Goal: Task Accomplishment & Management: Manage account settings

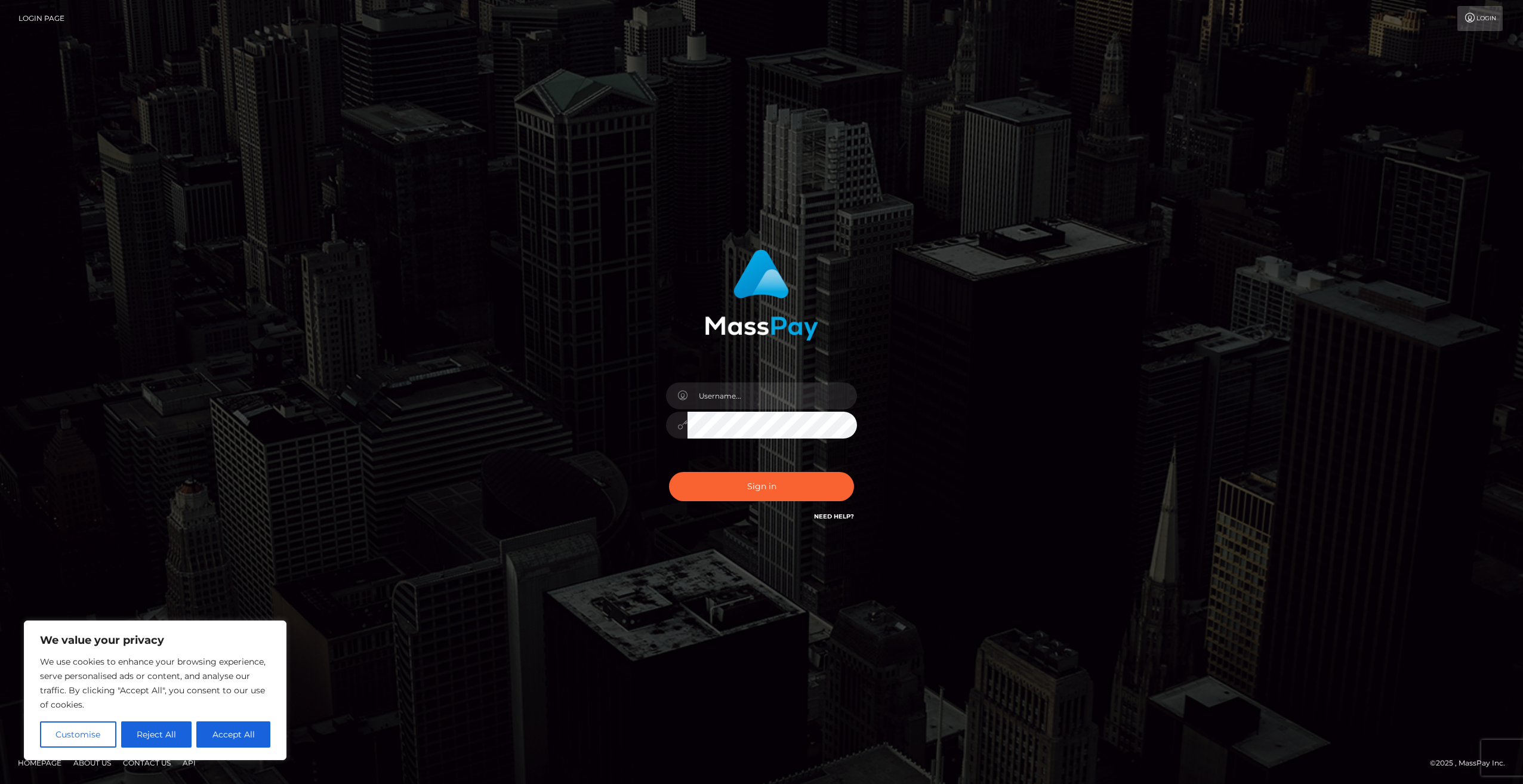
click at [234, 740] on button "Accept All" at bounding box center [233, 734] width 74 height 26
checkbox input "true"
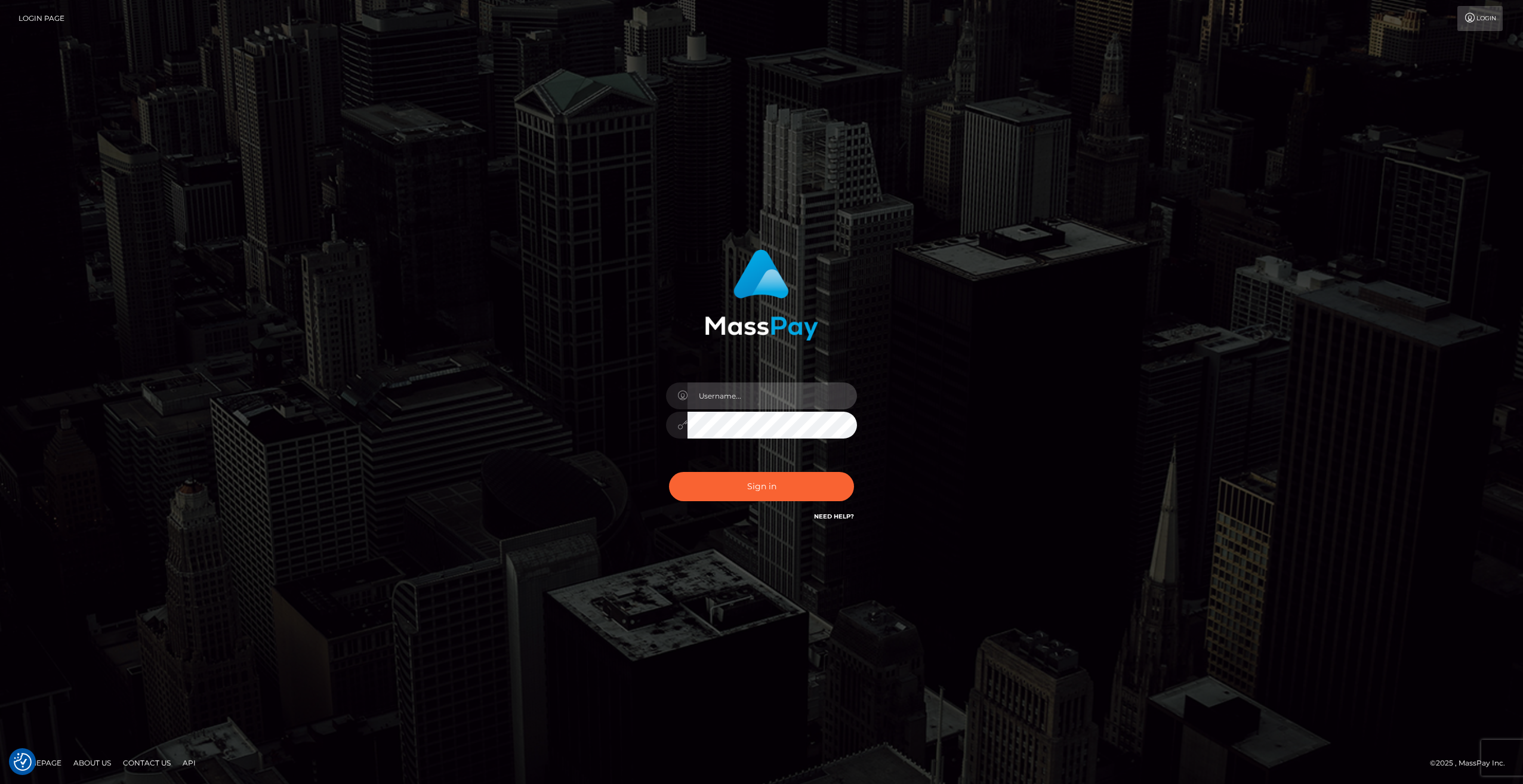
click at [765, 394] on input "text" at bounding box center [772, 395] width 169 height 27
type input "[EMAIL_ADDRESS][DOMAIN_NAME]"
click at [739, 485] on button "Sign in" at bounding box center [762, 486] width 185 height 29
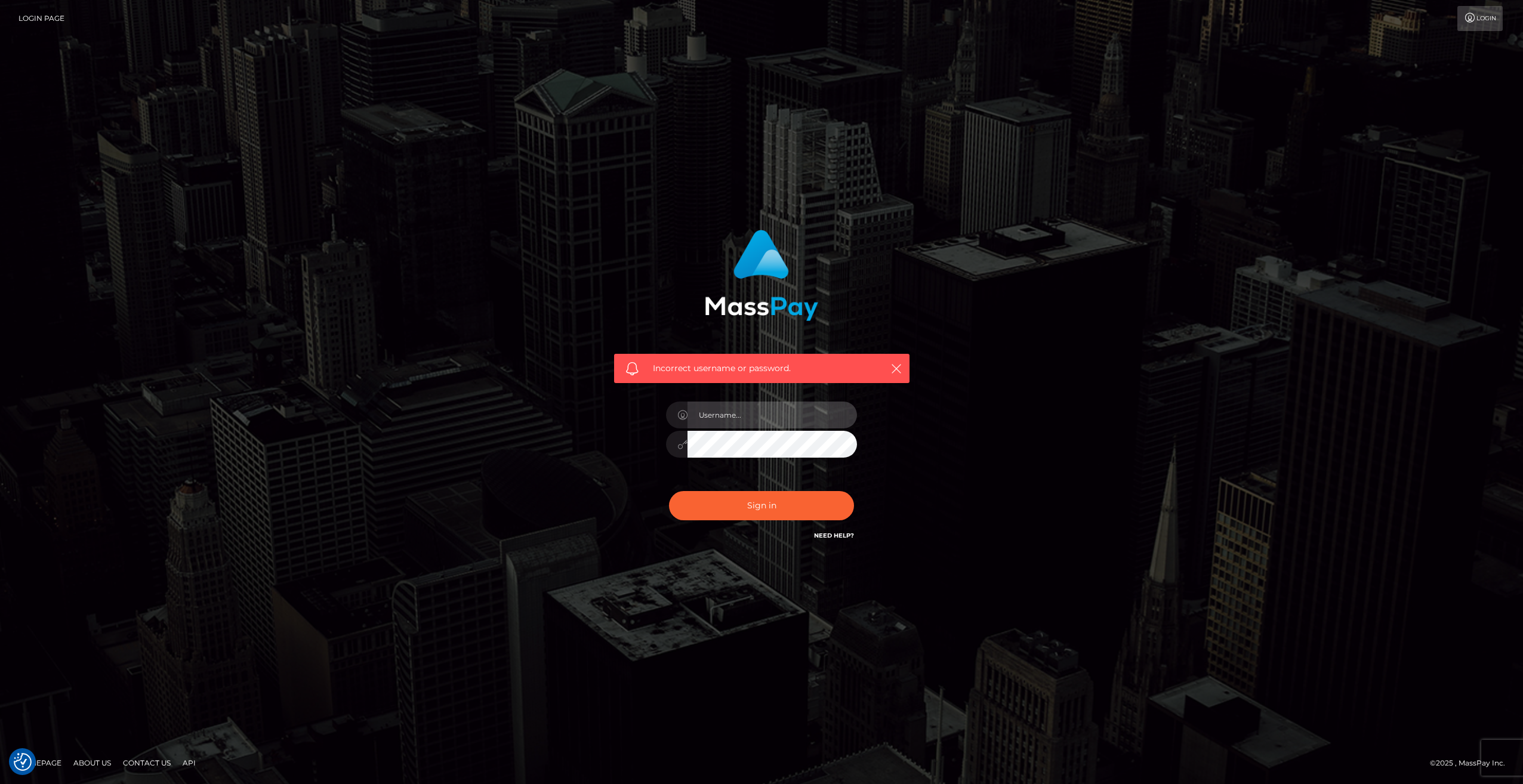
click at [766, 422] on input "text" at bounding box center [772, 415] width 169 height 27
type input "[EMAIL_ADDRESS][DOMAIN_NAME]"
click at [761, 500] on button "Sign in" at bounding box center [762, 505] width 185 height 29
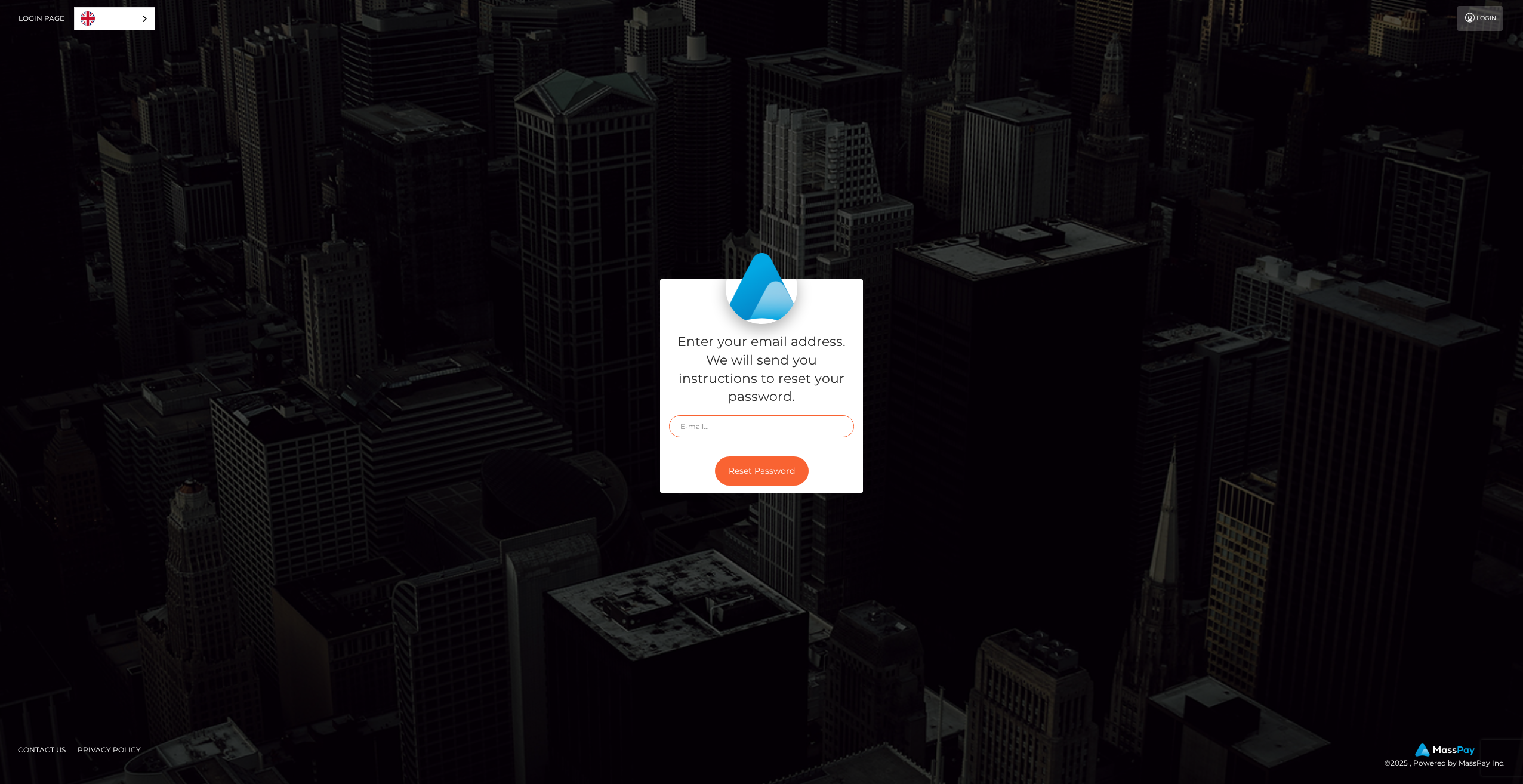
click at [764, 417] on input "text" at bounding box center [762, 426] width 185 height 22
type input "[EMAIL_ADDRESS][DOMAIN_NAME]"
click at [753, 472] on button "Reset Password" at bounding box center [762, 470] width 93 height 29
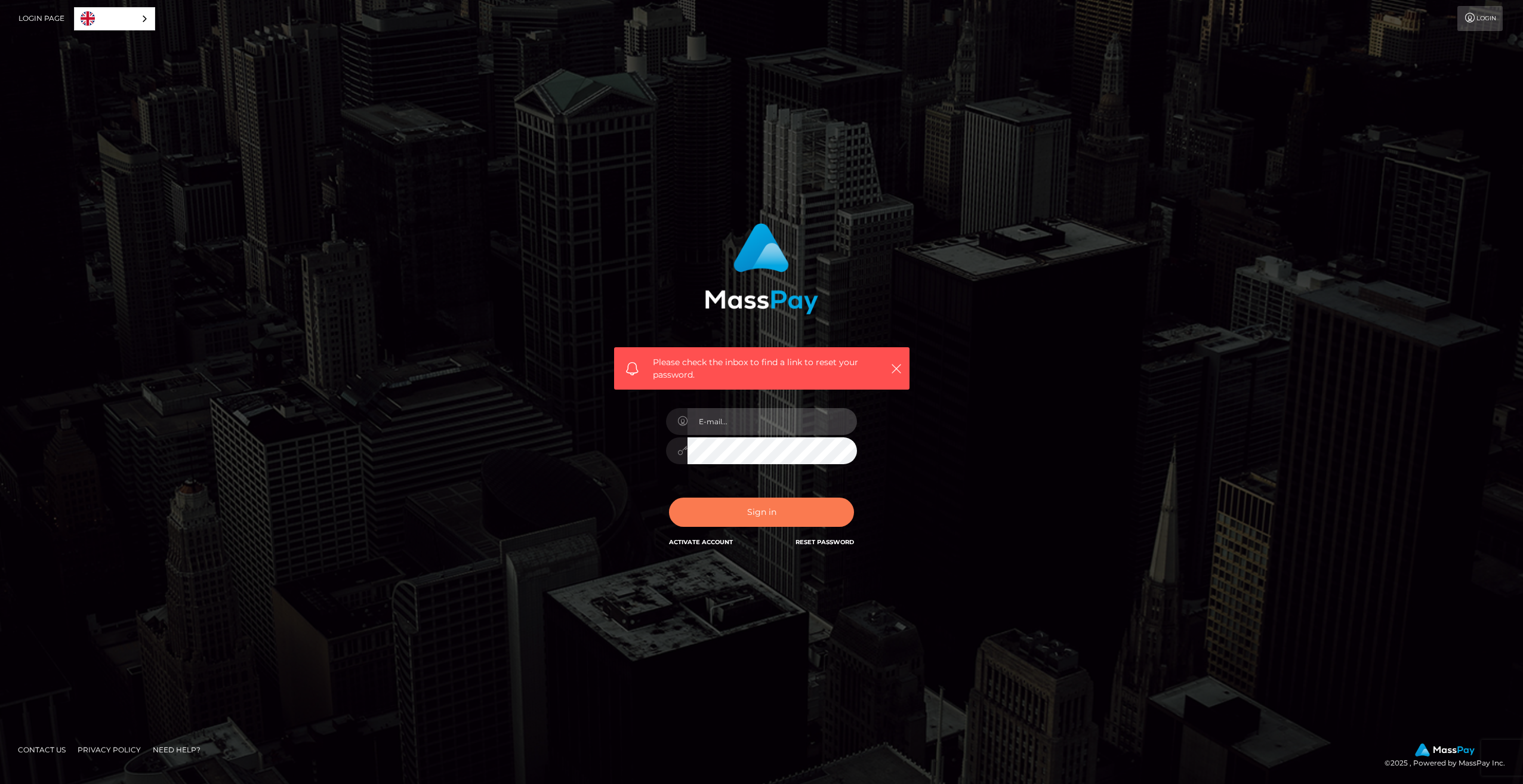
type input "[EMAIL_ADDRESS][DOMAIN_NAME]"
click at [749, 512] on button "Sign in" at bounding box center [762, 511] width 185 height 29
